Goal: Find contact information

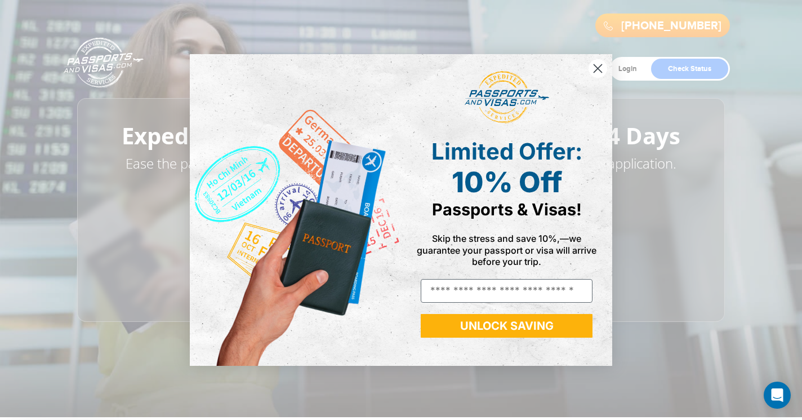
click at [401, 205] on div "Limited Offer: 10% Off Passports & Visas! Skip the stress and save 10%,—we guar…" at bounding box center [502, 209] width 203 height 289
click at [599, 64] on circle "Close dialog" at bounding box center [598, 68] width 19 height 19
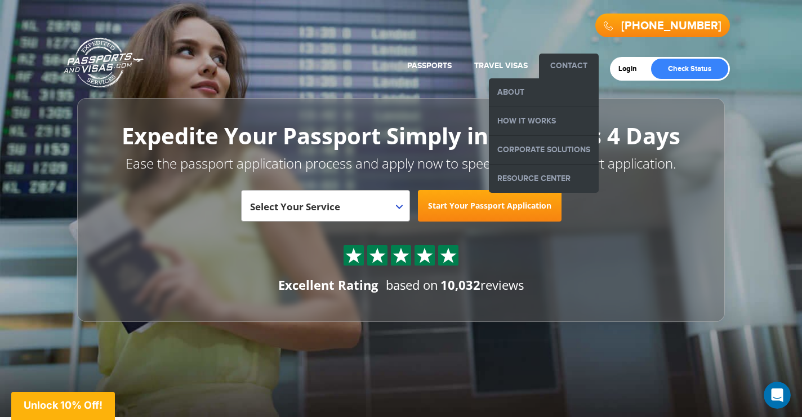
click at [580, 65] on link "Contact" at bounding box center [568, 66] width 37 height 10
